Goal: Find contact information: Find contact information

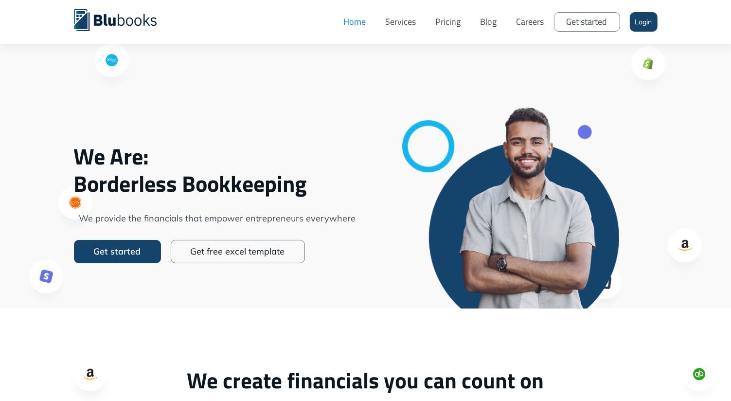
click at [450, 27] on link "Pricing" at bounding box center [448, 21] width 45 height 29
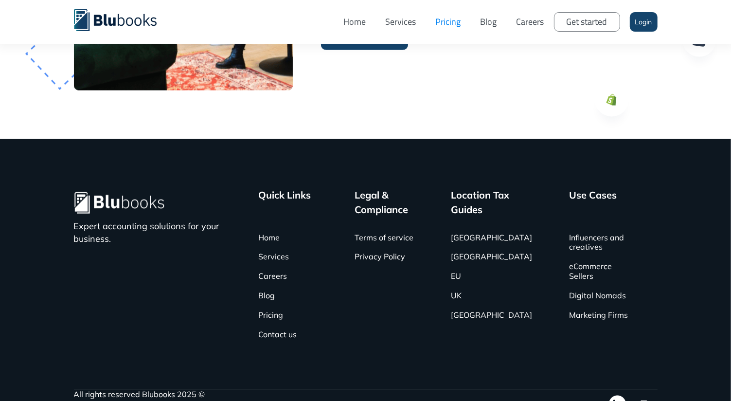
scroll to position [1624, 0]
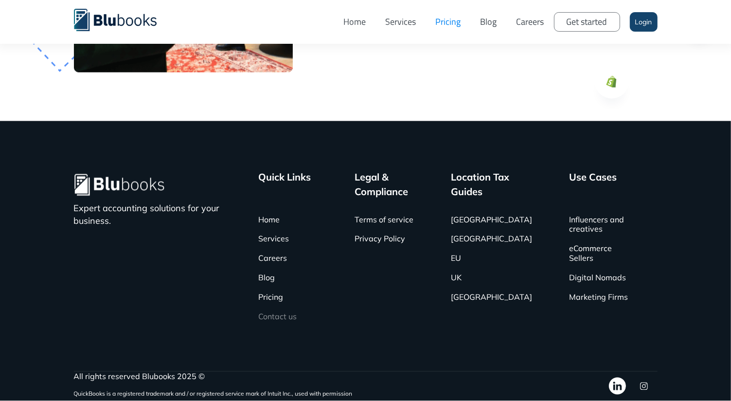
click at [297, 316] on link "Contact us" at bounding box center [277, 316] width 38 height 19
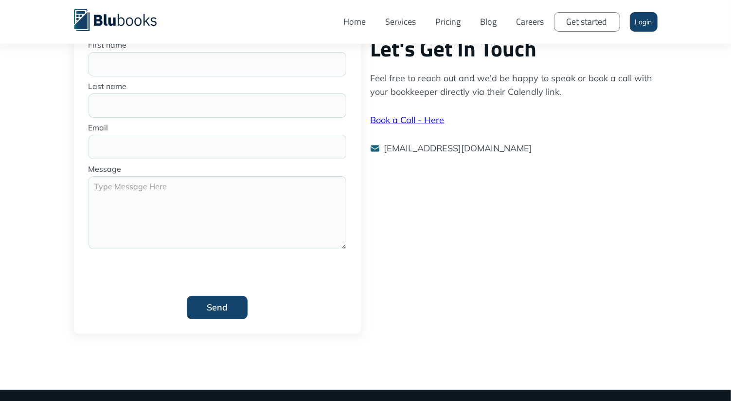
scroll to position [155, 0]
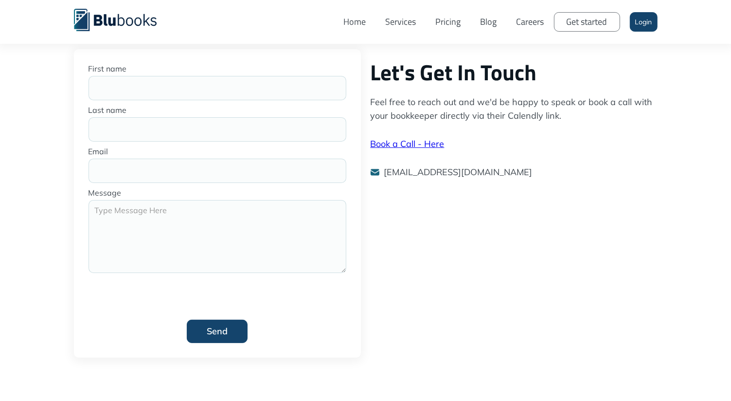
click at [422, 143] on link "Book a Call - Here" at bounding box center [408, 143] width 74 height 11
